Goal: Navigation & Orientation: Find specific page/section

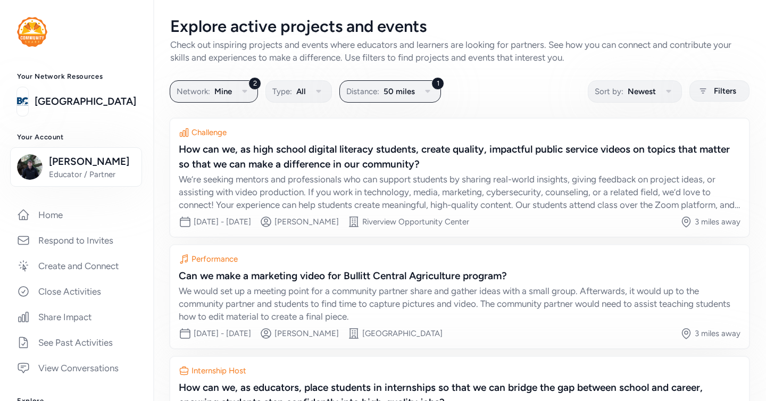
scroll to position [179, 0]
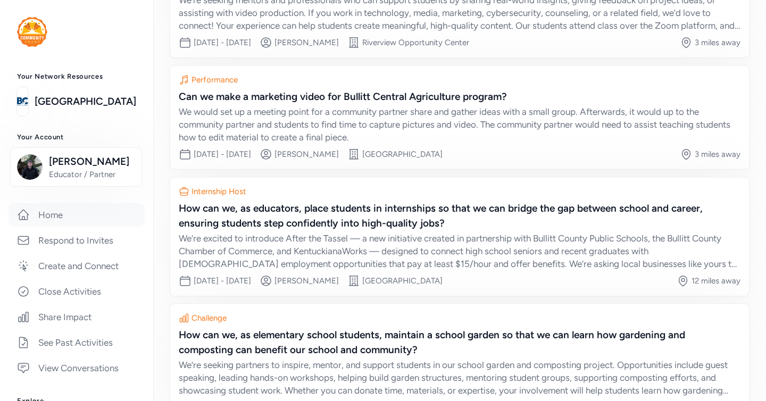
click at [64, 227] on link "Home" at bounding box center [77, 214] width 136 height 23
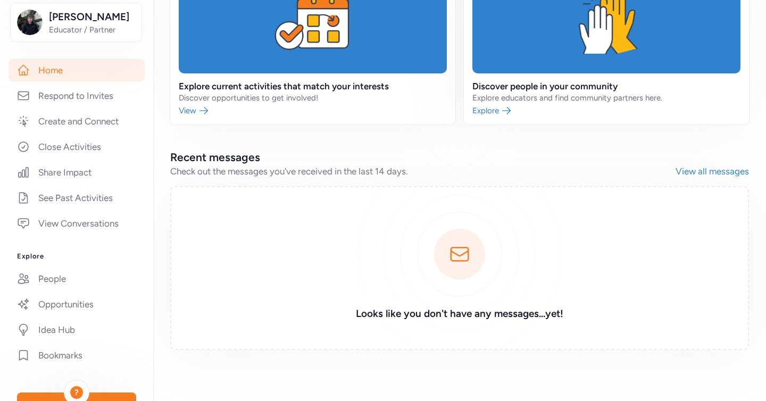
scroll to position [229, 0]
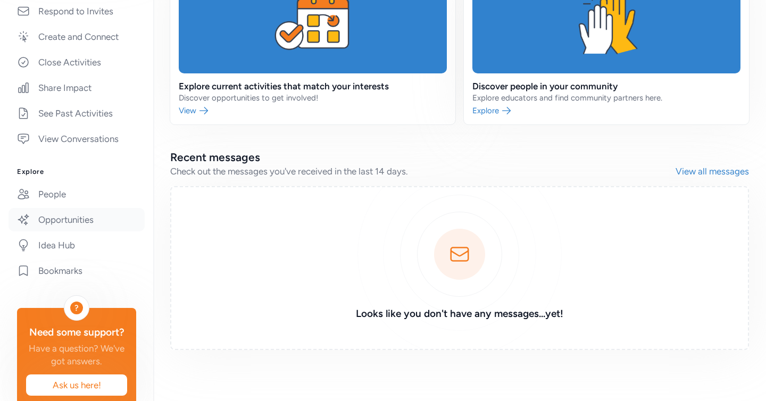
click at [75, 231] on link "Opportunities" at bounding box center [77, 219] width 136 height 23
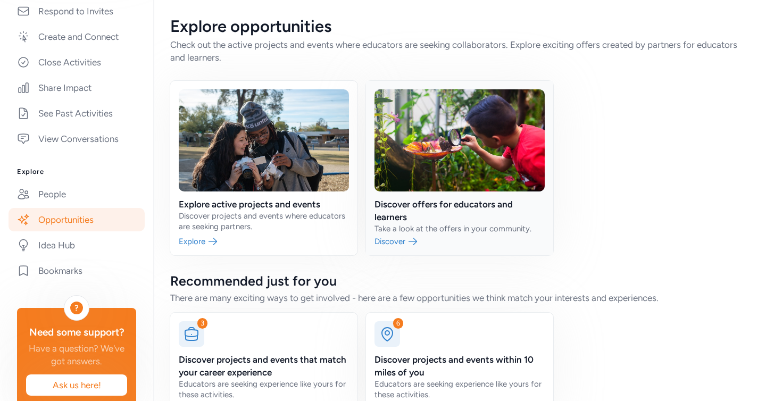
click at [410, 237] on link at bounding box center [459, 168] width 187 height 175
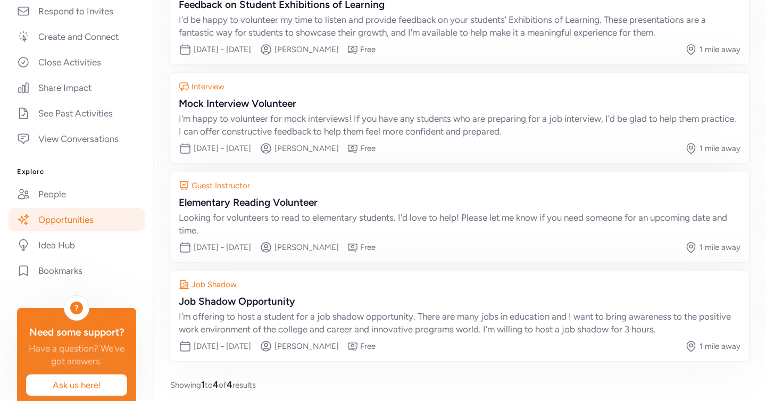
scroll to position [152, 0]
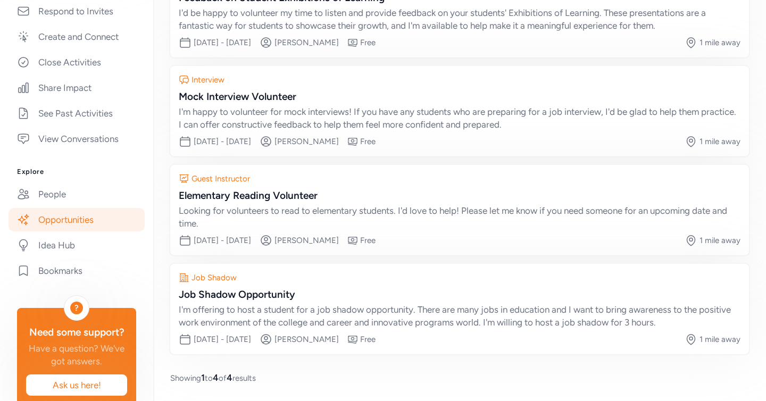
click at [88, 226] on link "Opportunities" at bounding box center [77, 219] width 136 height 23
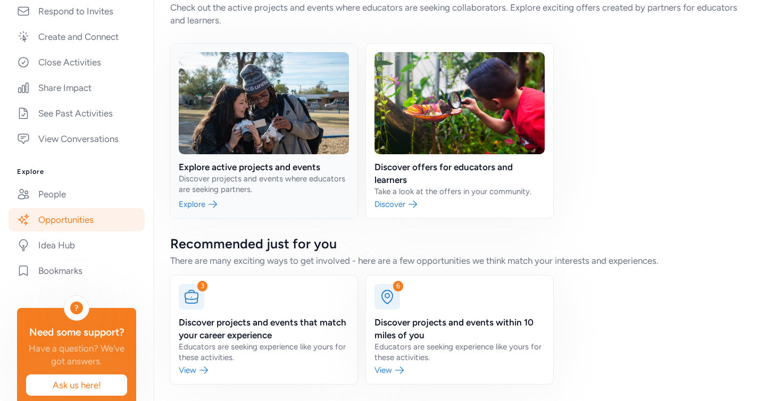
click at [211, 207] on link at bounding box center [263, 131] width 187 height 175
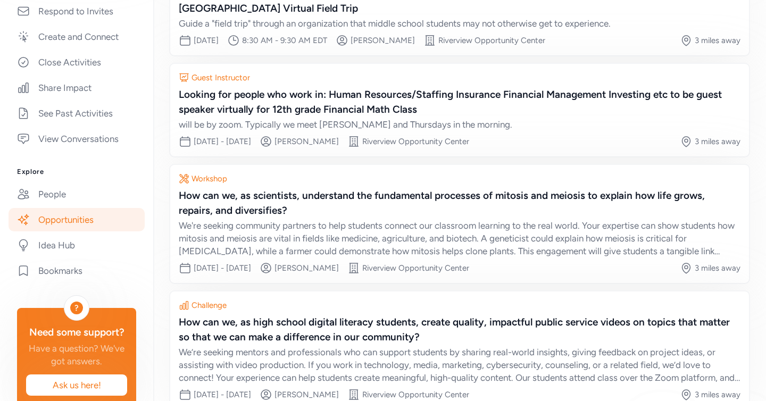
scroll to position [204, 0]
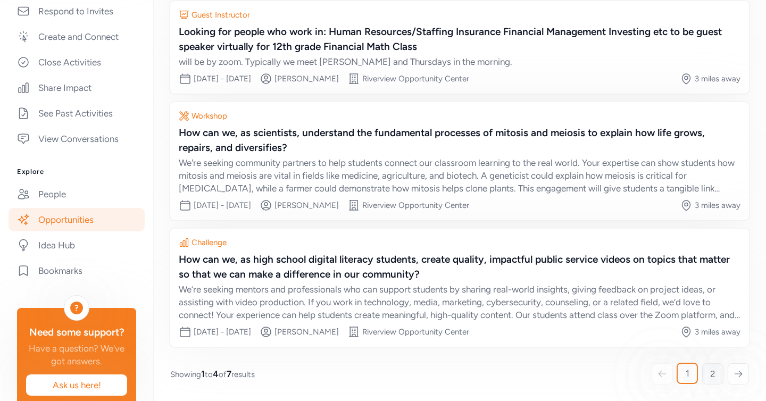
click at [709, 371] on link "2" at bounding box center [712, 373] width 21 height 21
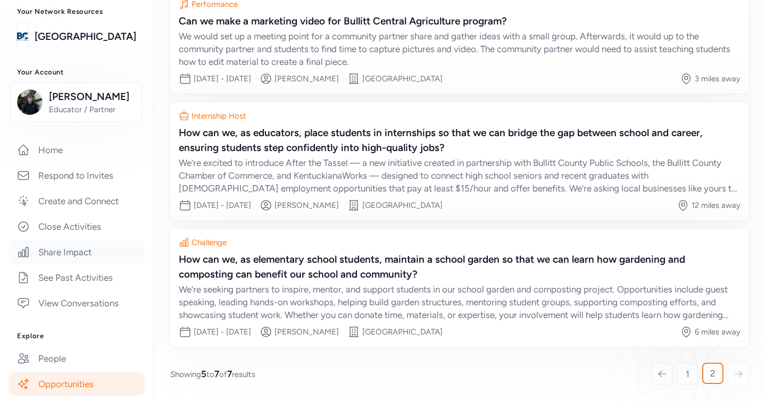
scroll to position [61, 0]
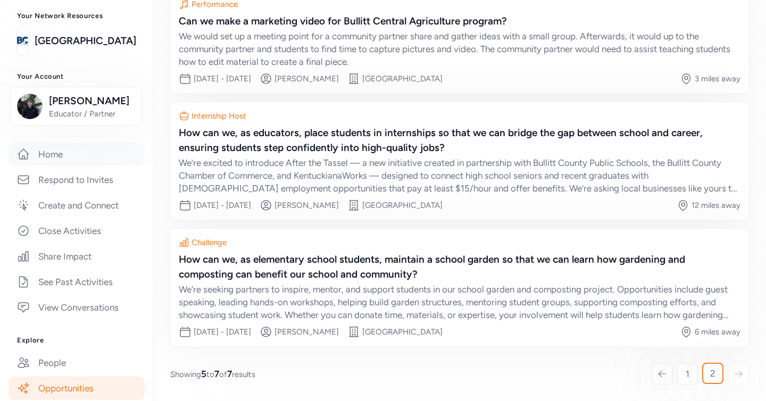
click at [79, 166] on link "Home" at bounding box center [77, 154] width 136 height 23
